Goal: Find specific page/section

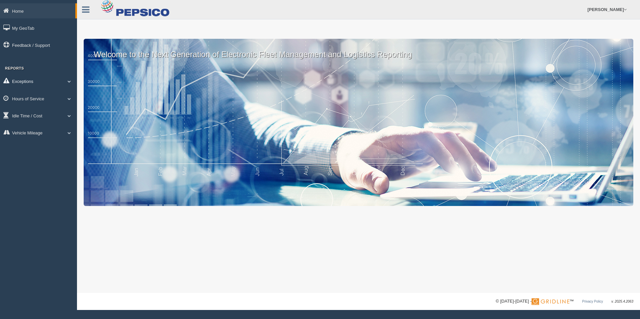
click at [40, 84] on link "Exceptions" at bounding box center [38, 81] width 77 height 15
click at [34, 142] on link "Hours of Service" at bounding box center [38, 145] width 77 height 15
click at [37, 112] on link "HOS Explanation Reports" at bounding box center [43, 114] width 63 height 12
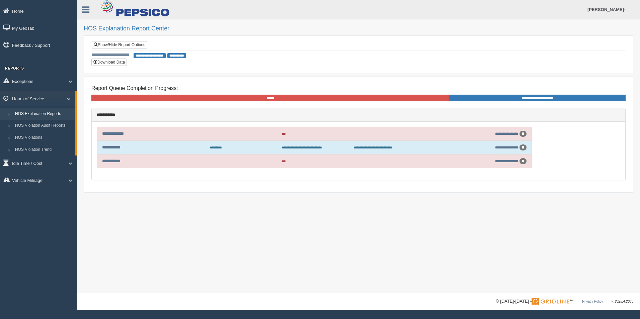
click at [294, 259] on div "**********" at bounding box center [358, 146] width 563 height 293
